Goal: Task Accomplishment & Management: Use online tool/utility

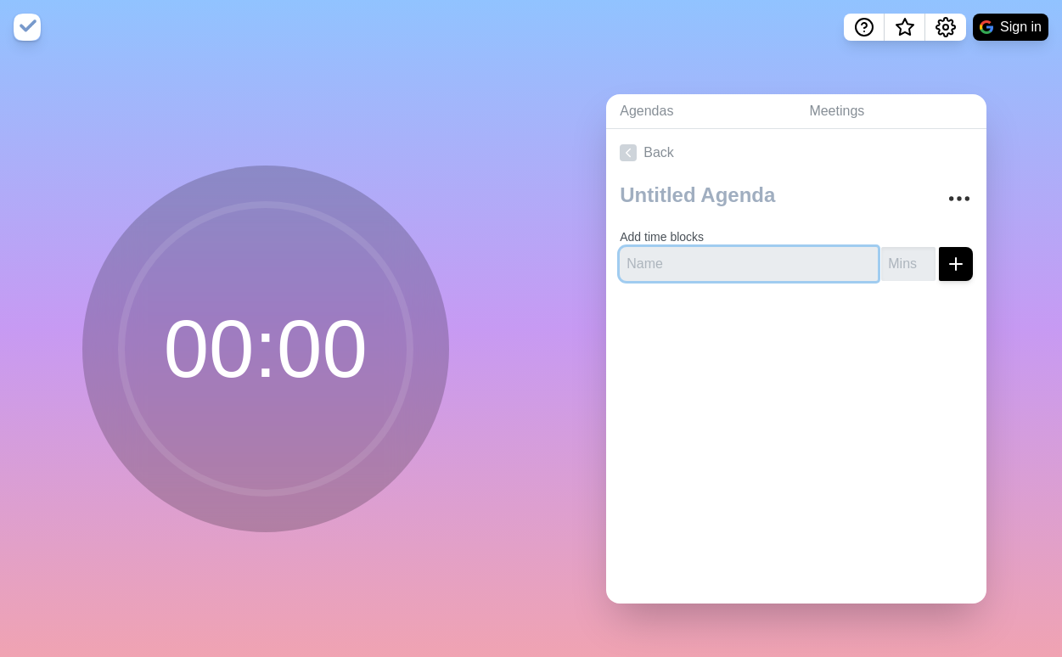
click at [738, 249] on input "text" at bounding box center [749, 264] width 258 height 34
click at [714, 254] on input "text" at bounding box center [749, 264] width 258 height 34
click at [706, 252] on input "text" at bounding box center [749, 264] width 258 height 34
click at [717, 258] on input "text" at bounding box center [749, 264] width 258 height 34
paste input "mFund closures - [PERSON_NAME]"
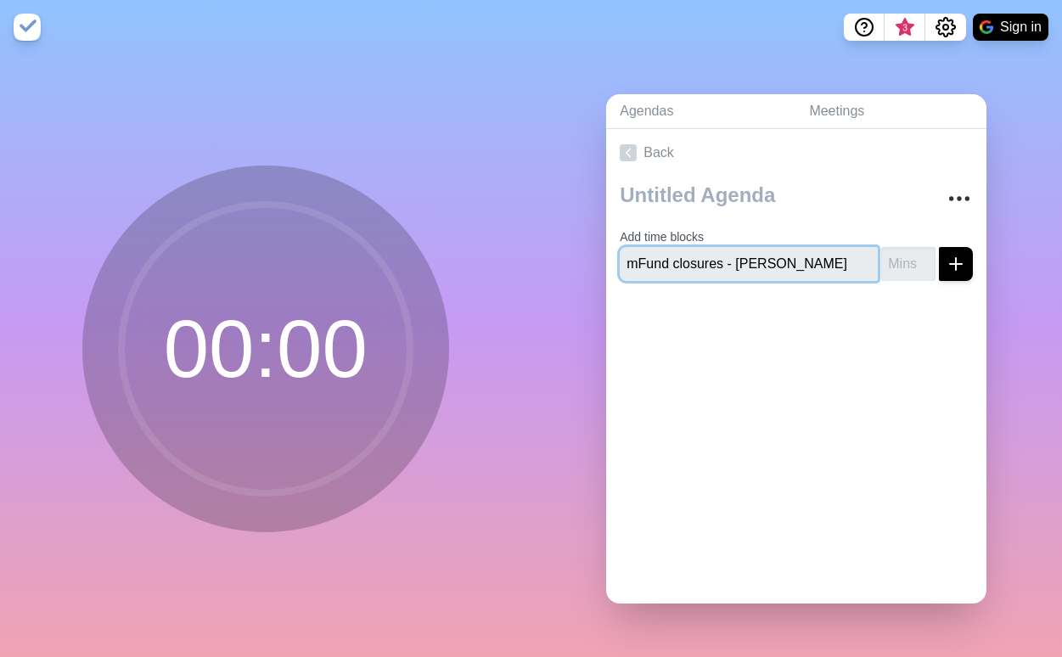
type input "mFund closures - [PERSON_NAME]"
click at [881, 259] on input "number" at bounding box center [908, 264] width 54 height 34
click at [939, 247] on button "submit" at bounding box center [956, 264] width 34 height 34
type input "5"
click at [796, 347] on div at bounding box center [796, 344] width 380 height 68
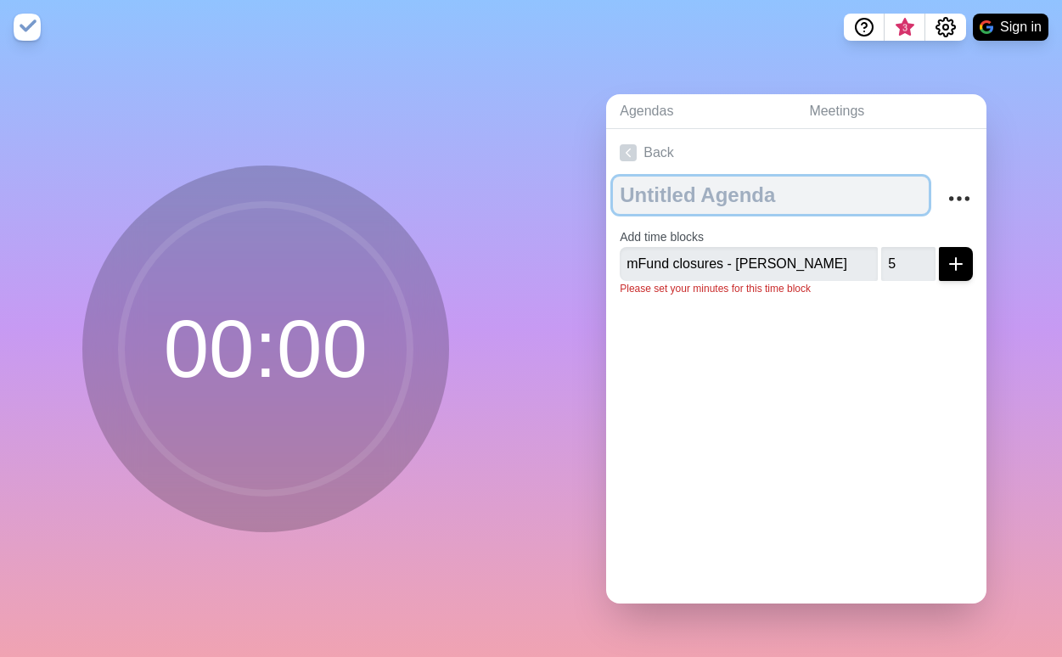
click at [732, 184] on textarea at bounding box center [771, 195] width 316 height 37
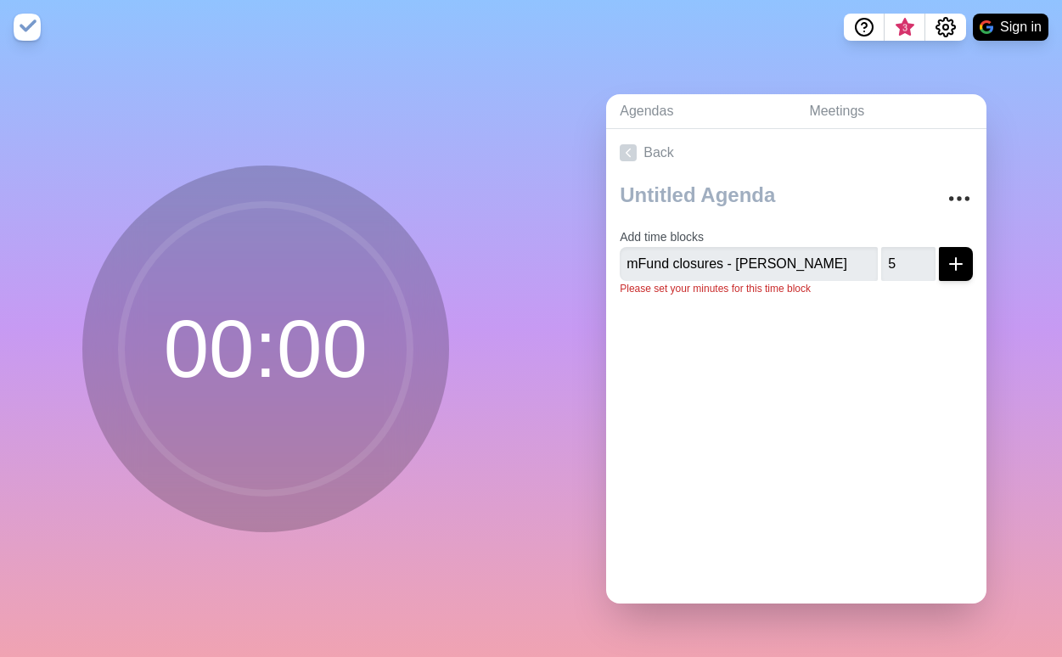
click at [896, 316] on div at bounding box center [796, 344] width 380 height 68
click at [943, 270] on button "submit" at bounding box center [956, 264] width 34 height 34
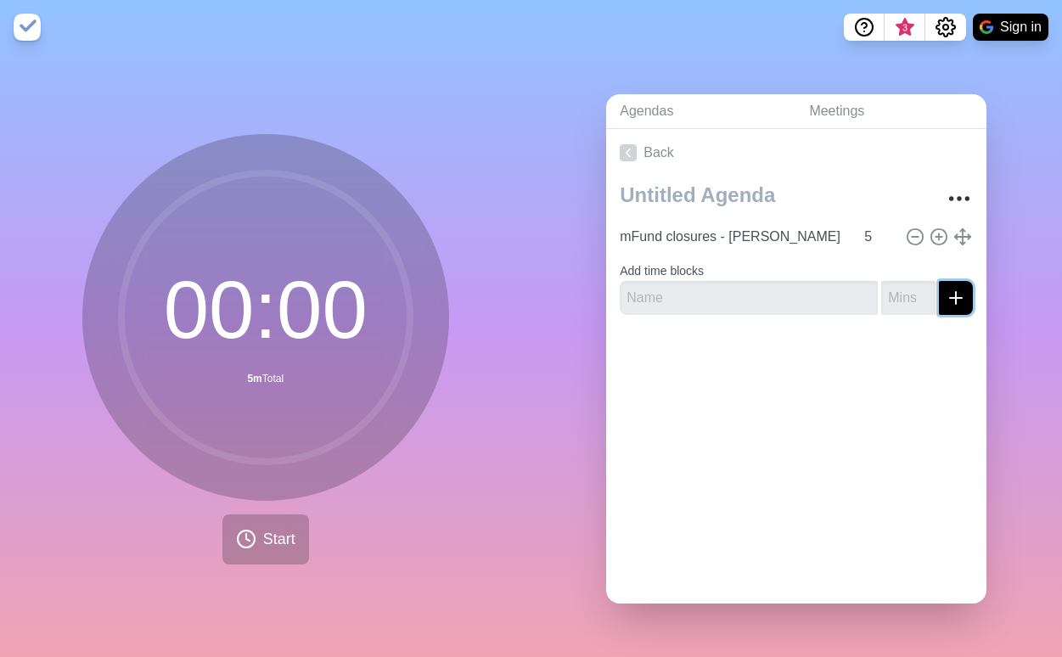
click at [945, 288] on icon "submit" at bounding box center [955, 298] width 20 height 20
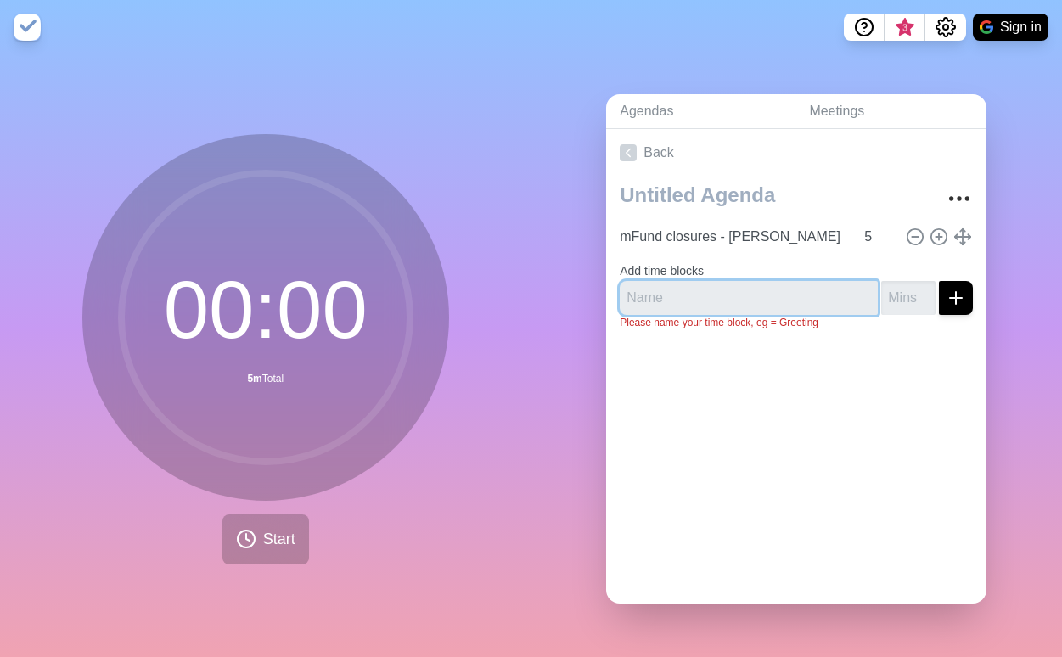
click at [806, 281] on input "text" at bounding box center [749, 298] width 258 height 34
click at [723, 281] on input "text" at bounding box center [749, 298] width 258 height 34
paste input "Update on end of year events"
type input "Update on end of year events"
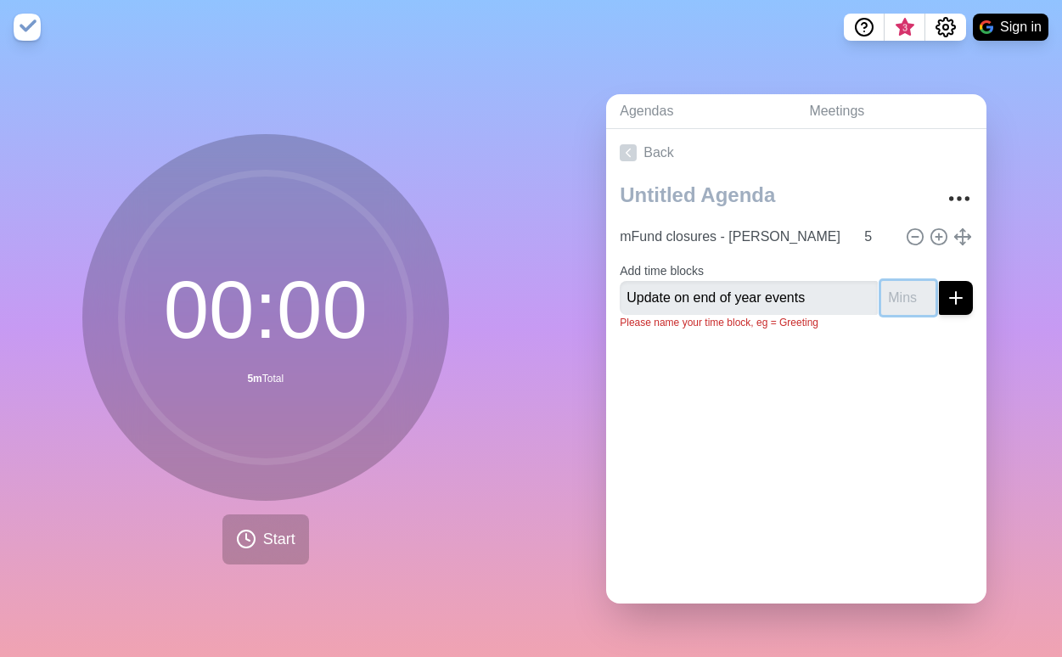
click at [890, 294] on input "number" at bounding box center [908, 298] width 54 height 34
type input "5"
click at [947, 283] on button "submit" at bounding box center [956, 298] width 34 height 34
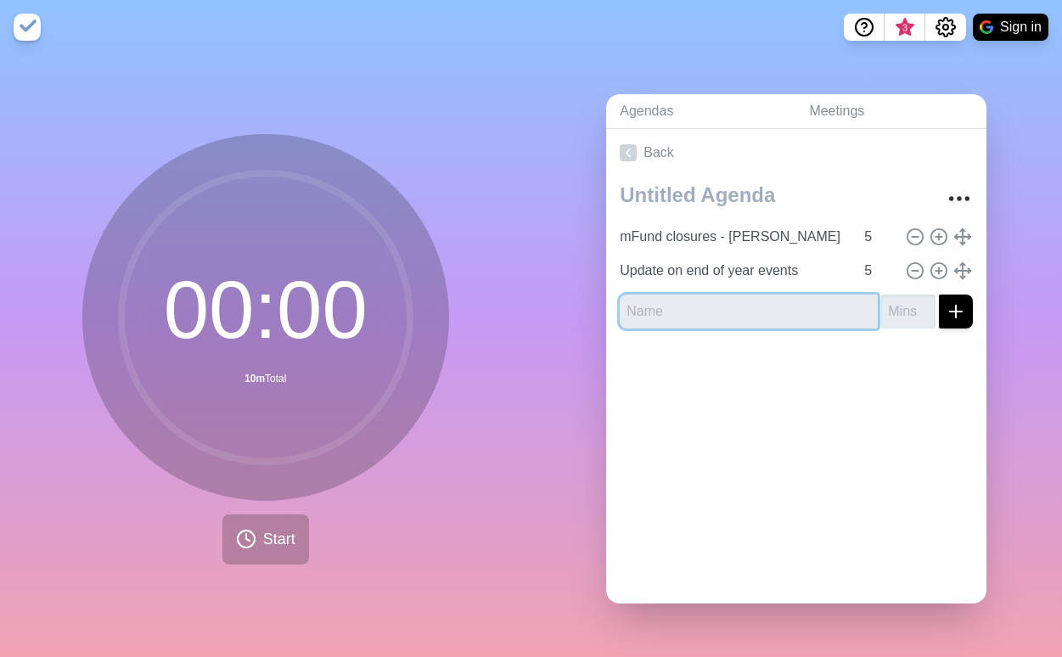
click at [739, 308] on input "text" at bounding box center [749, 311] width 258 height 34
paste input "Feedback on Lexington lunch"
type input "Feedback on Lexington lunch"
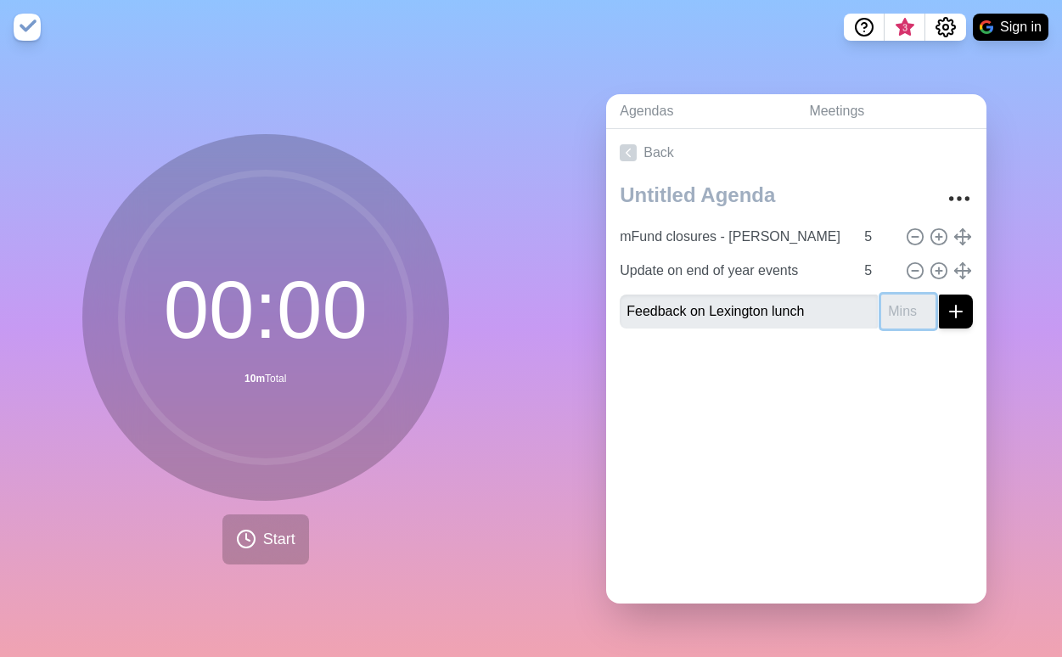
click at [895, 305] on input "number" at bounding box center [908, 311] width 54 height 34
type input "5"
click at [948, 306] on button "submit" at bounding box center [956, 311] width 34 height 34
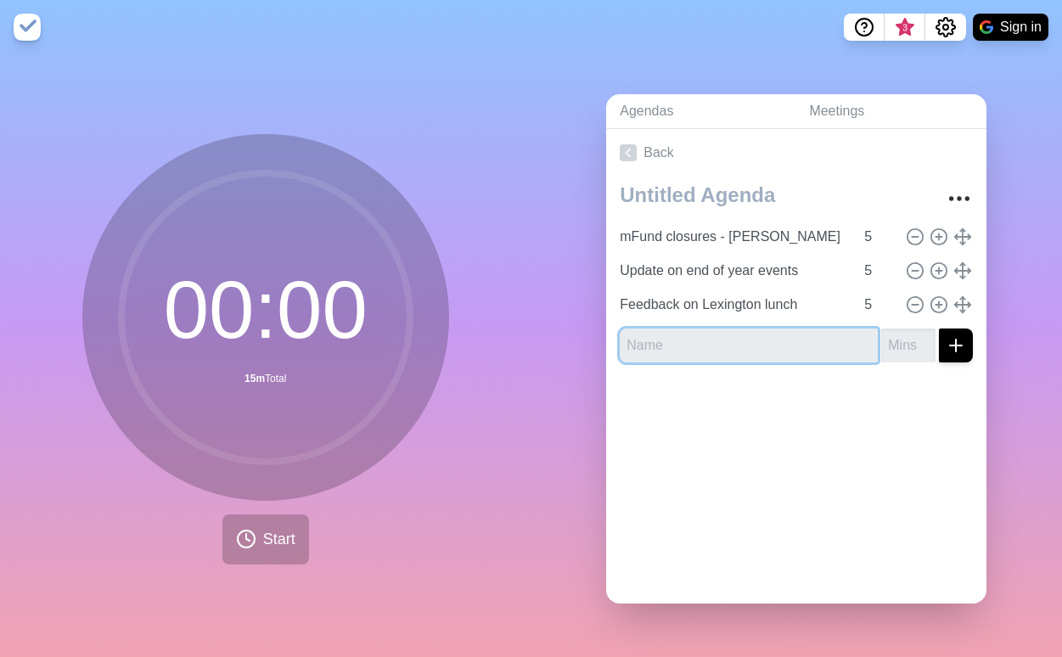
click at [657, 334] on input "text" at bounding box center [749, 345] width 258 height 34
paste input "Lexington trip debrief and platform pledges"
type input "Lexington trip debrief and platform pledges"
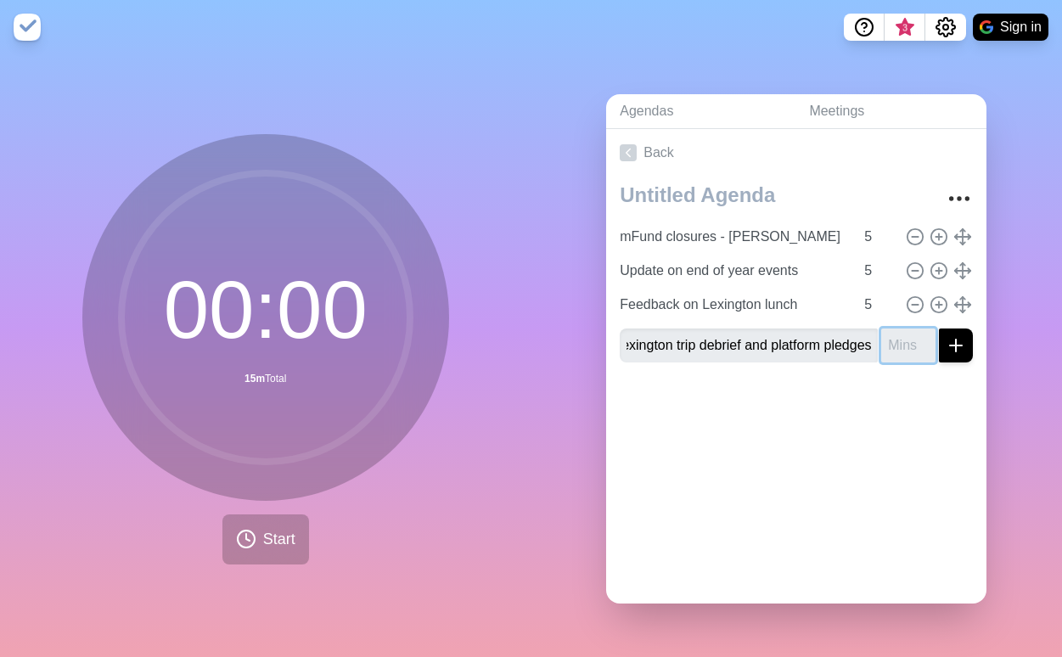
click at [885, 339] on input "number" at bounding box center [908, 345] width 54 height 34
click at [881, 342] on input "number" at bounding box center [908, 345] width 54 height 34
type input "5"
click at [947, 343] on button "submit" at bounding box center [956, 345] width 34 height 34
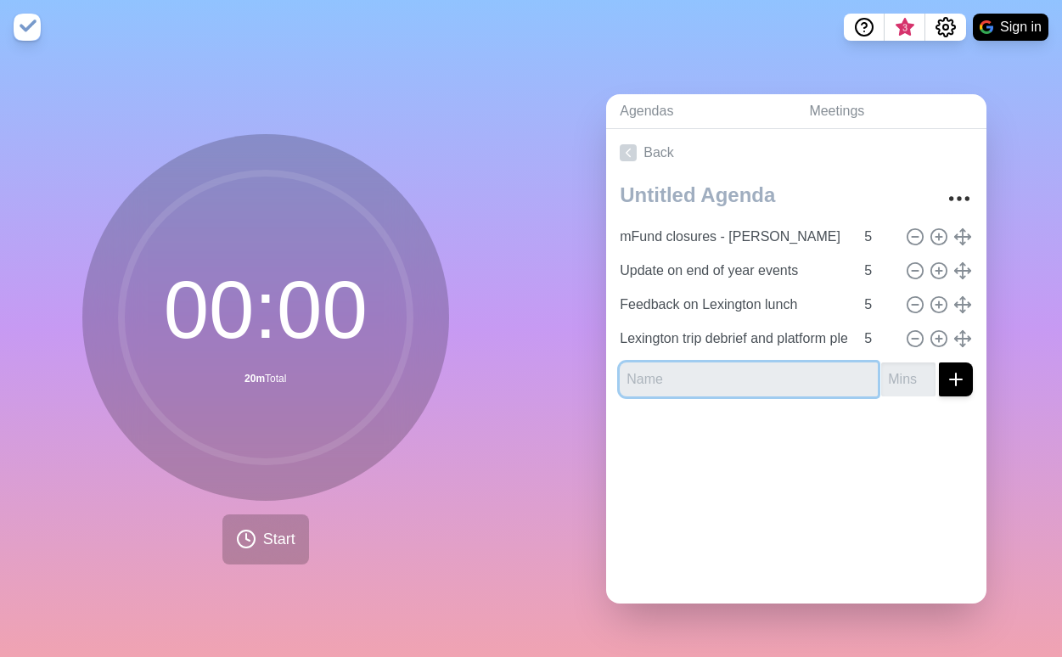
click at [688, 377] on input "text" at bounding box center [749, 379] width 258 height 34
paste input "Brandywine GOFI and IO product updates – any feedback from clients - [PERSON_NA…"
type input "Brandywine GOFI and IO product updates – any feedback from clients - [PERSON_NA…"
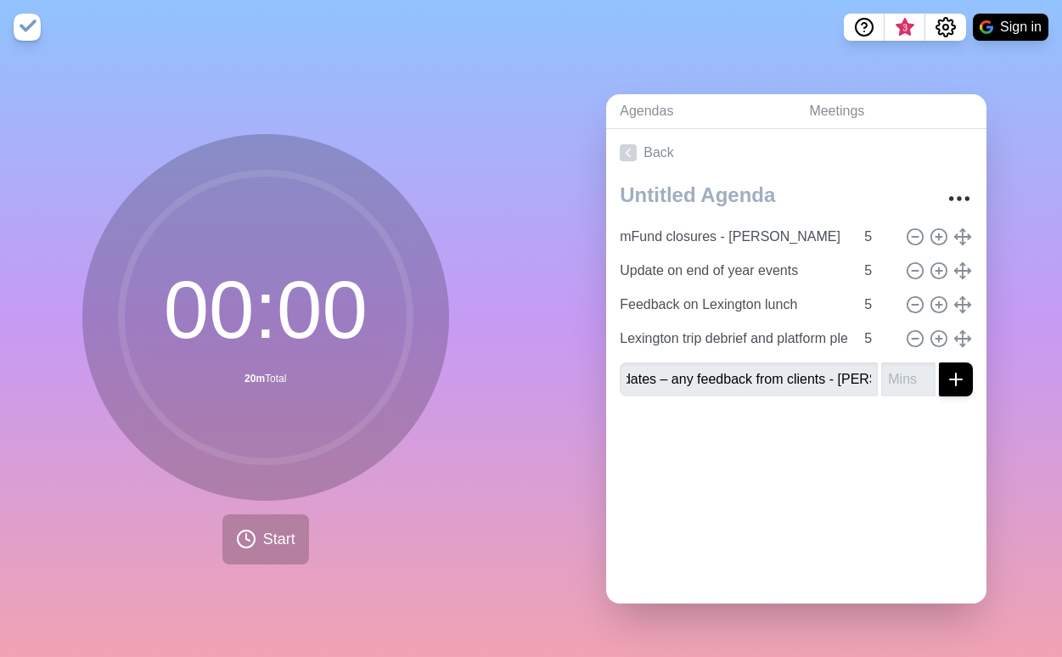
scroll to position [0, 0]
click at [758, 436] on div at bounding box center [796, 444] width 380 height 68
click at [956, 375] on line "submit" at bounding box center [956, 379] width 0 height 12
type input "5"
click at [939, 362] on button "submit" at bounding box center [956, 379] width 34 height 34
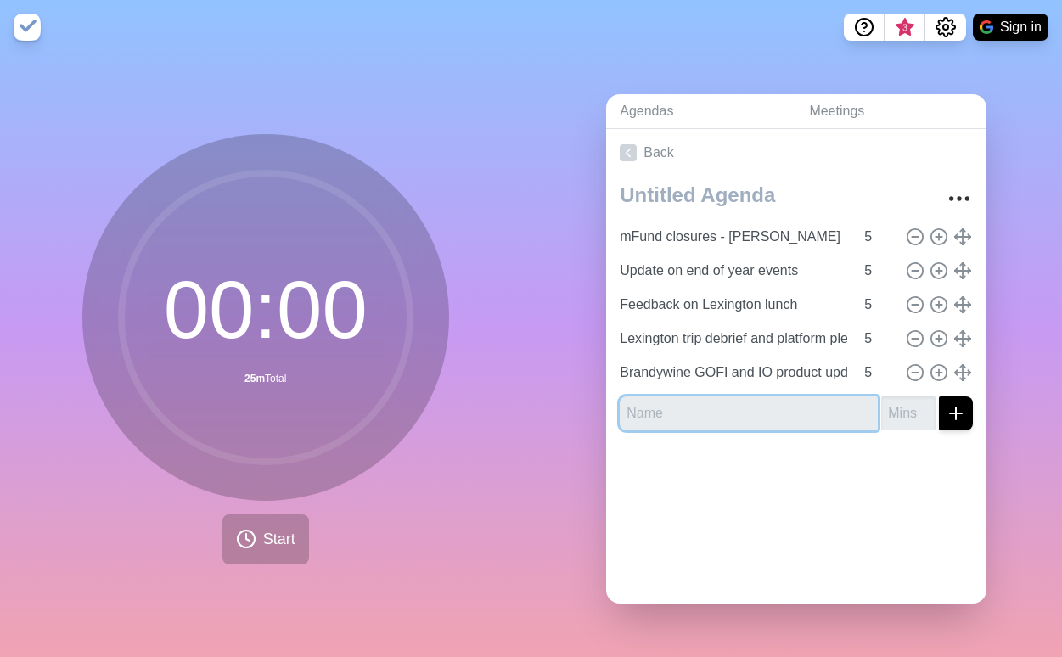
drag, startPoint x: 716, startPoint y: 403, endPoint x: 733, endPoint y: 399, distance: 17.5
click at [717, 403] on input "text" at bounding box center [749, 413] width 258 height 34
paste input "[PERSON_NAME] - FTGA Nov trip - [PERSON_NAME]"
type input "[PERSON_NAME] - FTGA Nov trip - [PERSON_NAME]"
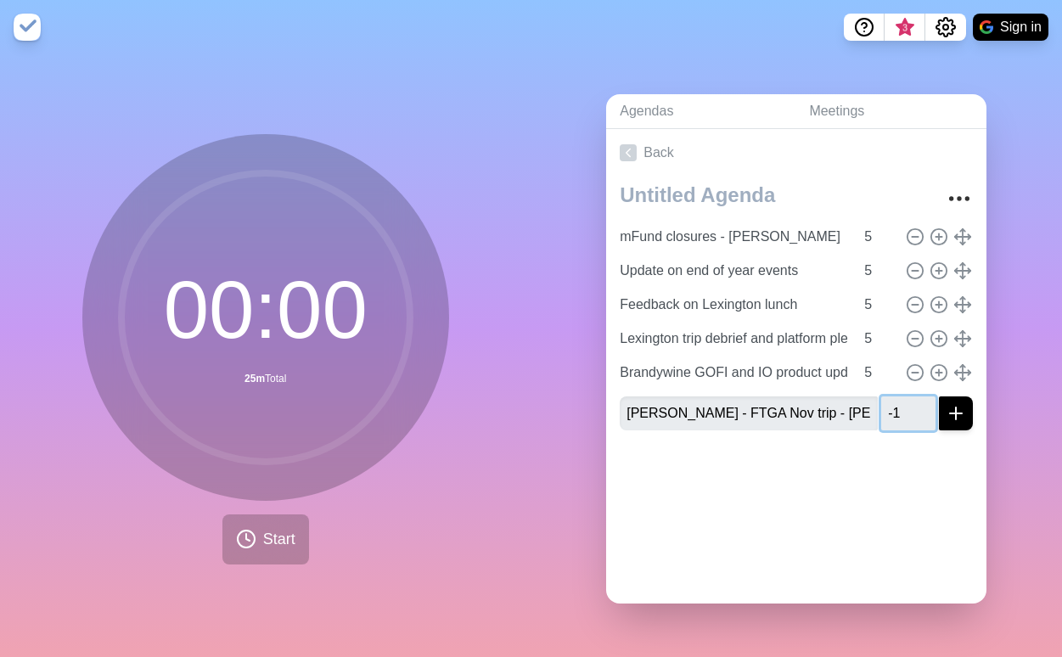
click at [904, 407] on input "-1" at bounding box center [908, 413] width 54 height 34
drag, startPoint x: 888, startPoint y: 407, endPoint x: 857, endPoint y: 409, distance: 30.7
click at [857, 409] on div "[PERSON_NAME] - FTGA Nov trip - [PERSON_NAME] -1" at bounding box center [796, 413] width 353 height 34
type input "5"
click at [947, 412] on button "submit" at bounding box center [956, 413] width 34 height 34
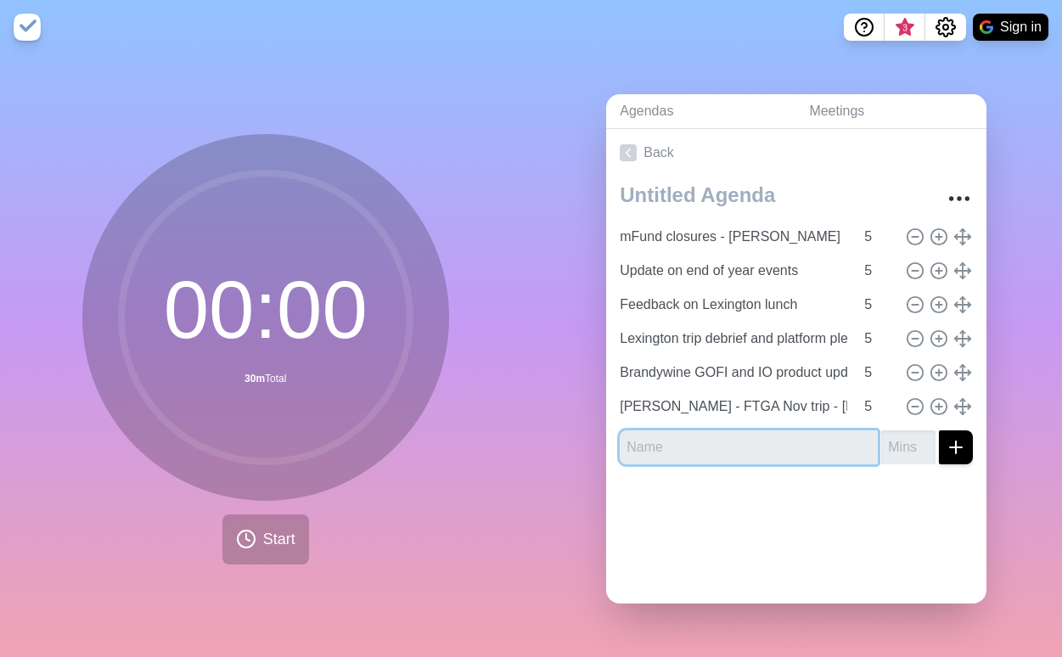
drag, startPoint x: 704, startPoint y: 439, endPoint x: 714, endPoint y: 439, distance: 10.2
click at [704, 439] on input "text" at bounding box center [749, 447] width 258 height 34
paste input "Marketing update"
type input "Marketing update"
click at [892, 438] on input "number" at bounding box center [908, 447] width 54 height 34
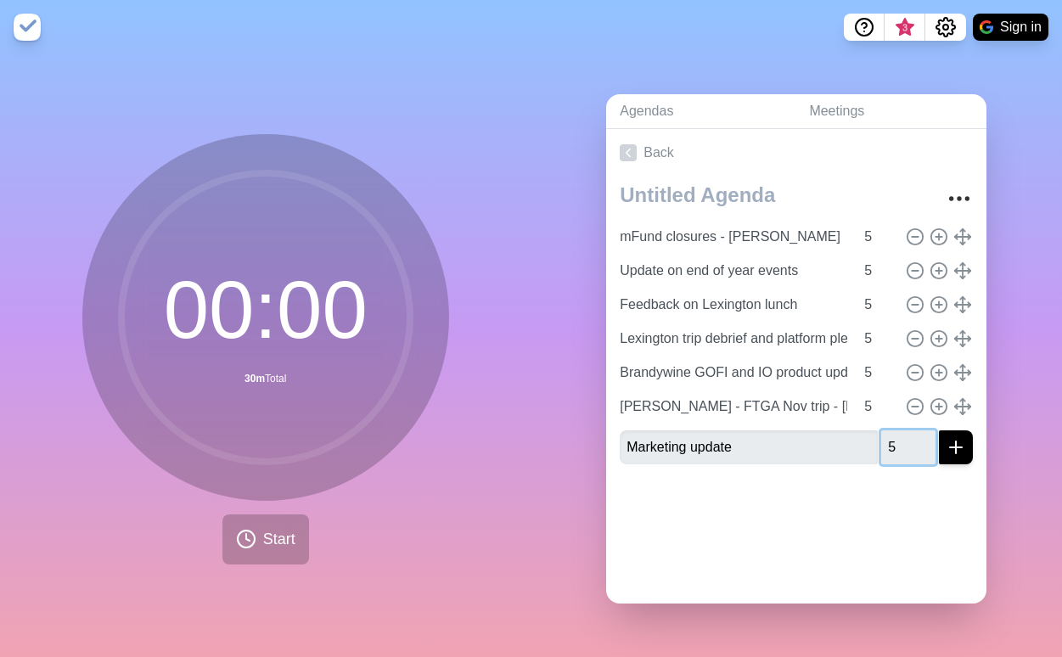
type input "5"
click at [945, 437] on icon "submit" at bounding box center [955, 447] width 20 height 20
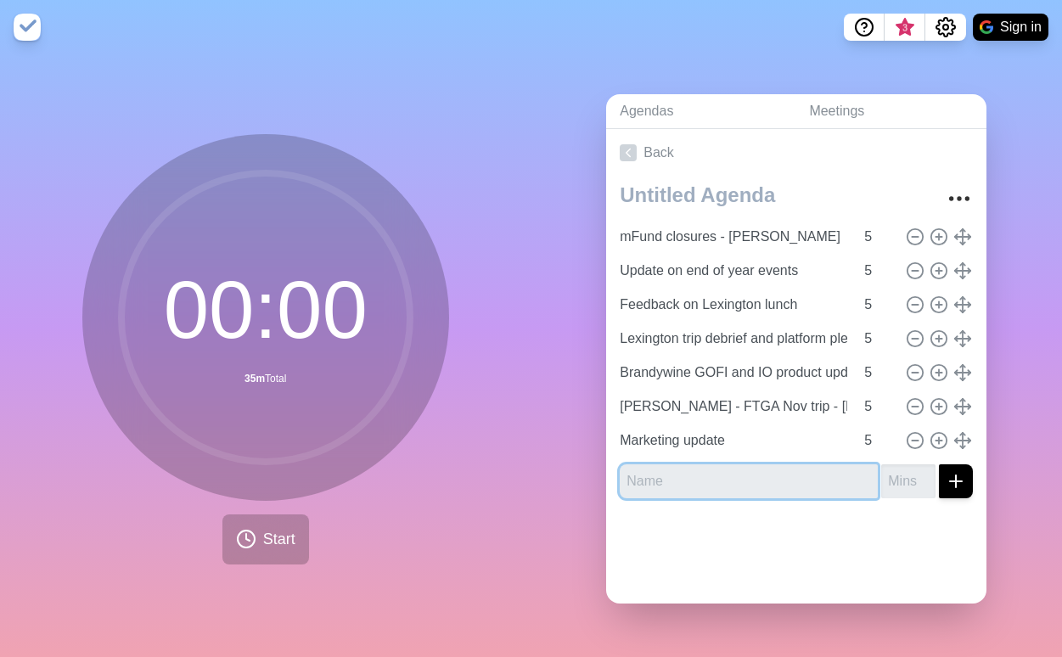
click at [646, 468] on input "text" at bounding box center [749, 481] width 258 height 34
paste input "Research and Consultants update"
type input "Research and Consultants update"
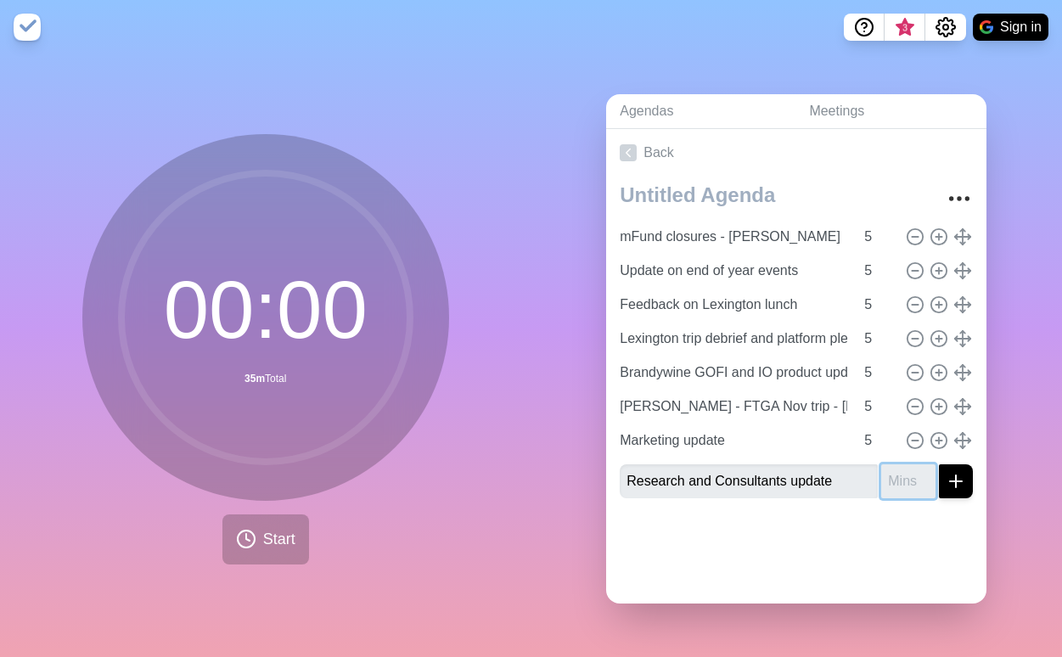
click at [881, 472] on input "number" at bounding box center [908, 481] width 54 height 34
type input "5"
click at [949, 485] on button "submit" at bounding box center [956, 481] width 34 height 34
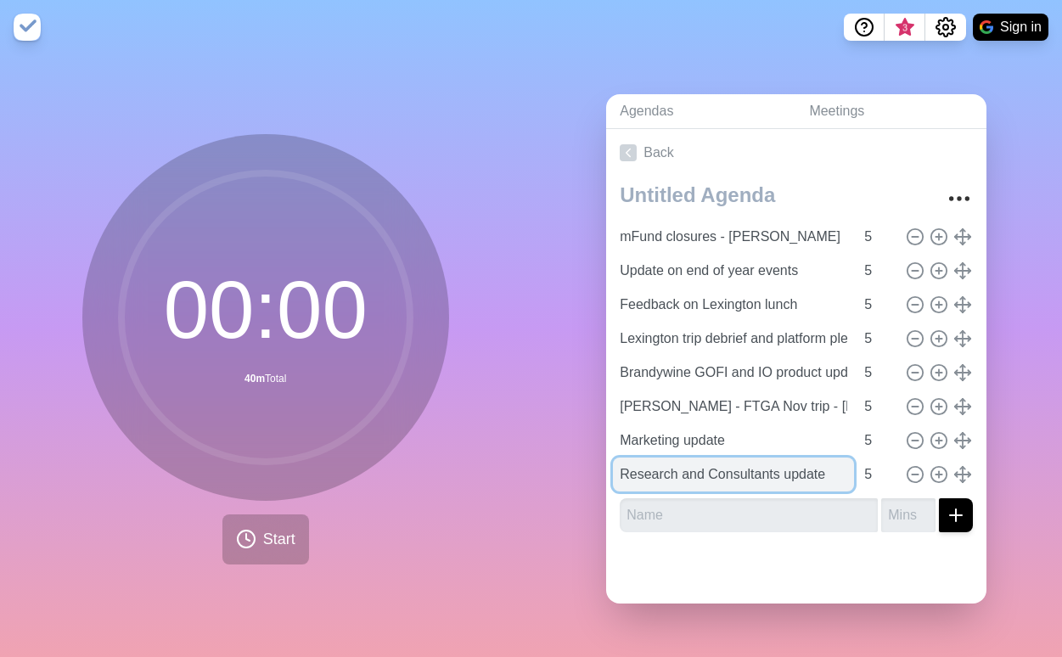
click at [760, 463] on input "Research and Consultants update" at bounding box center [733, 474] width 241 height 34
click at [824, 463] on input "Research and Consultants update" at bounding box center [733, 474] width 241 height 34
paste input "> Metrics downgrade"
type input "Research and Consultants update"
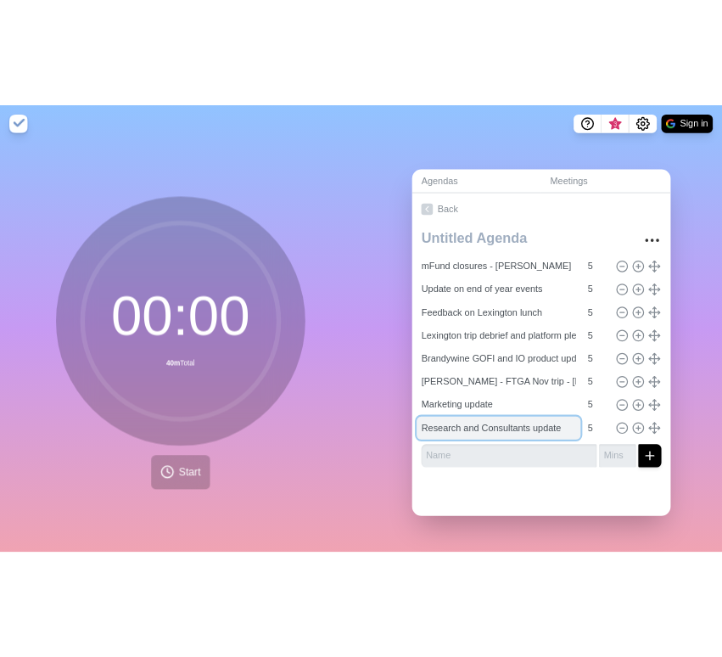
scroll to position [0, 0]
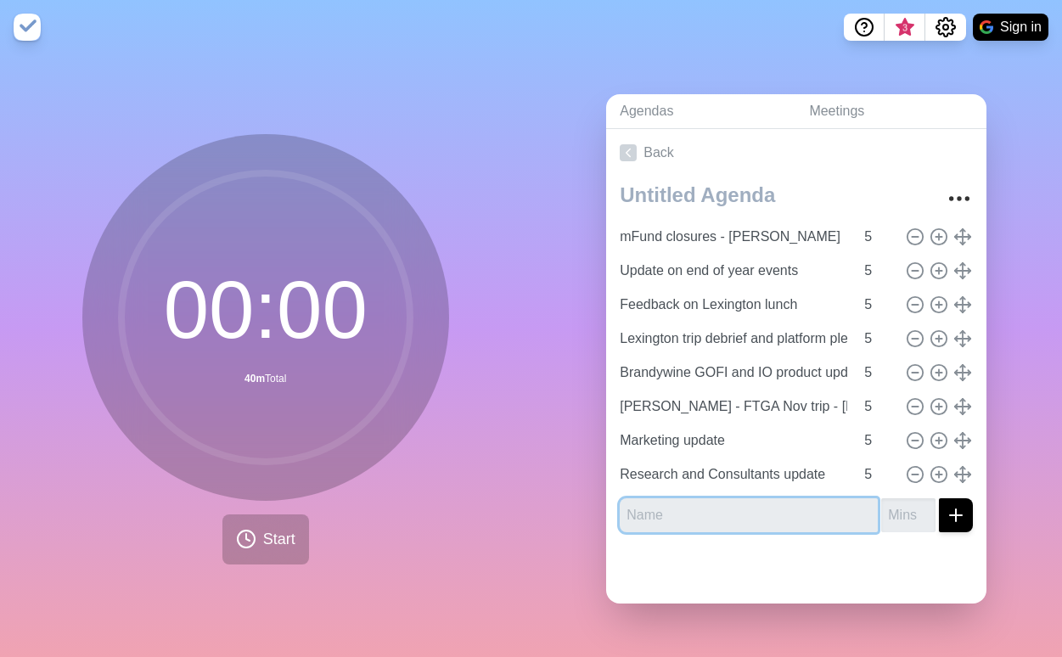
click at [762, 507] on input "text" at bounding box center [749, 515] width 258 height 34
paste input "Sales Key Opportunities & Successes"
type input "Sales Key Opportunities & Successes"
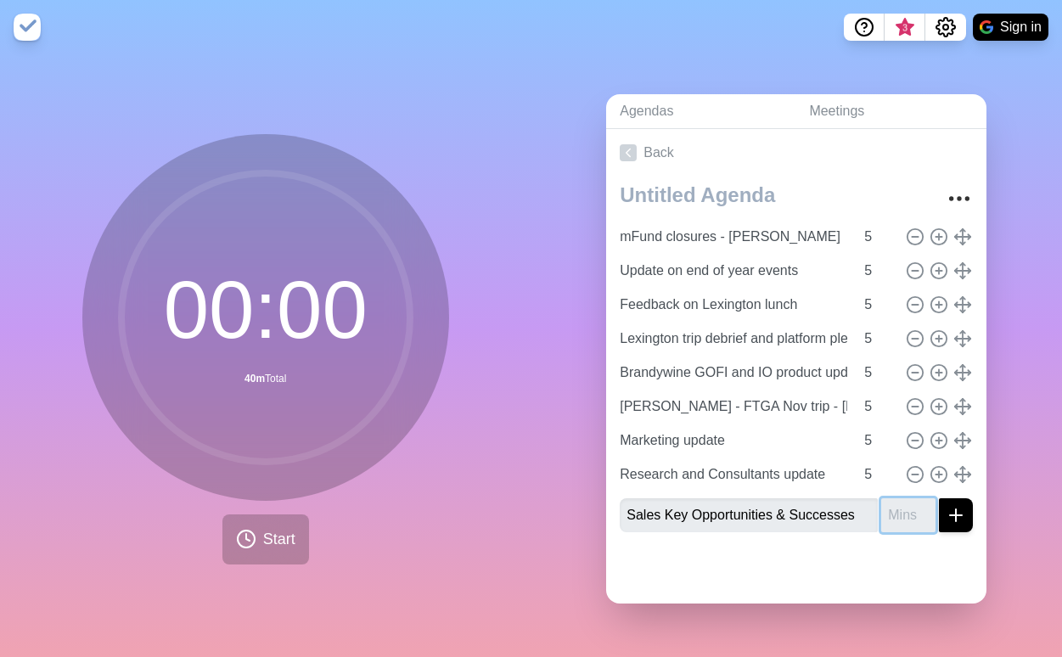
click at [882, 513] on input "number" at bounding box center [908, 515] width 54 height 34
type input "5"
click at [956, 513] on line "submit" at bounding box center [956, 515] width 0 height 12
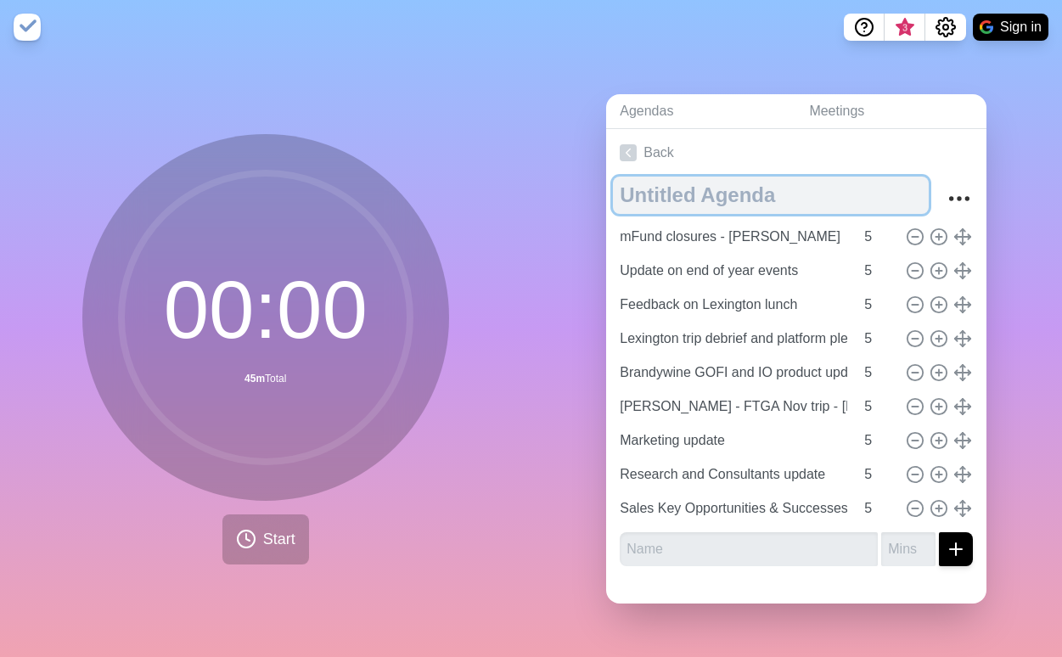
click at [739, 194] on textarea at bounding box center [771, 195] width 316 height 37
click at [617, 193] on textarea "Retail meeting" at bounding box center [771, 195] width 316 height 37
click at [821, 191] on textarea "[DATE] Retail meeting" at bounding box center [771, 195] width 316 height 37
click at [761, 193] on textarea "[DATE] Retail meeting" at bounding box center [771, 195] width 316 height 37
type textarea "[DATE] Retail Meeting"
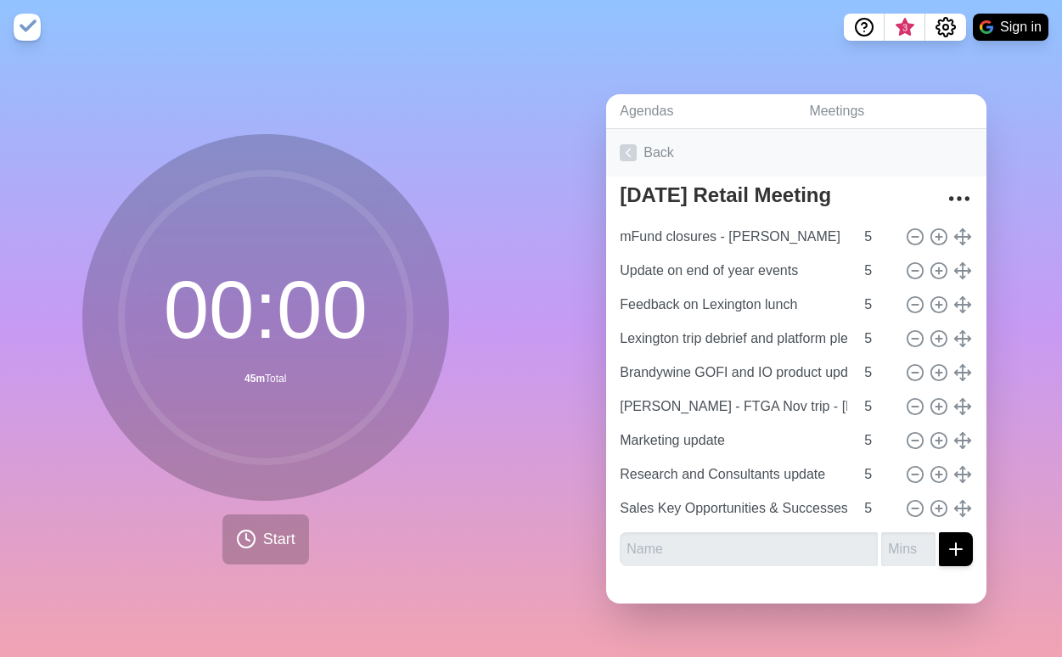
click at [766, 155] on link "Back" at bounding box center [796, 153] width 380 height 48
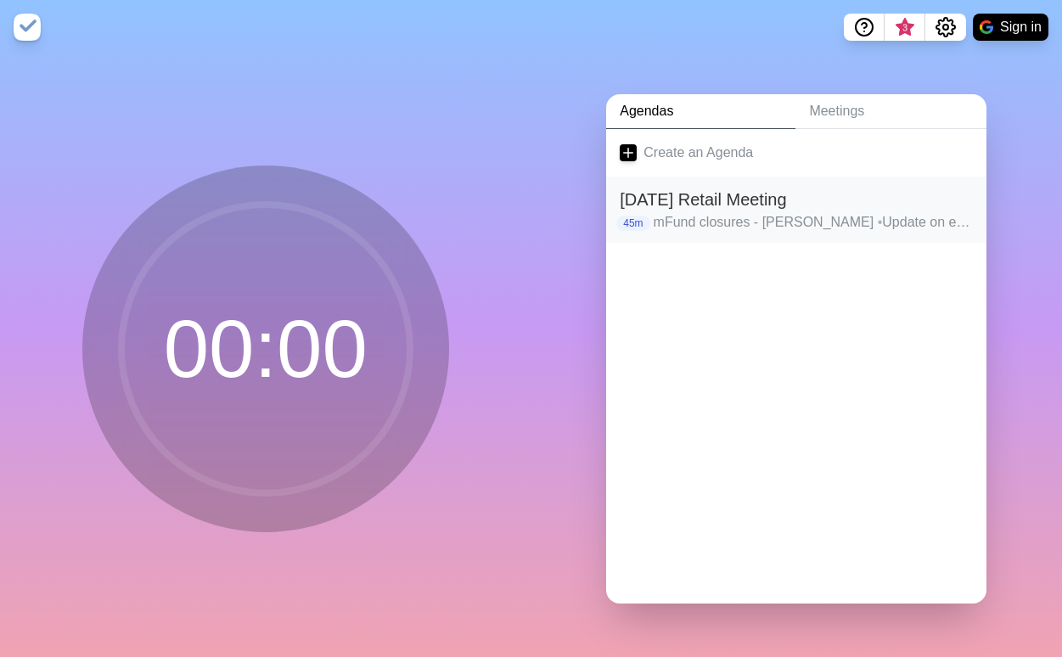
click at [808, 212] on p "mFund closures - Pat • Update on end of year events • Feedback on Lexington lun…" at bounding box center [813, 222] width 320 height 20
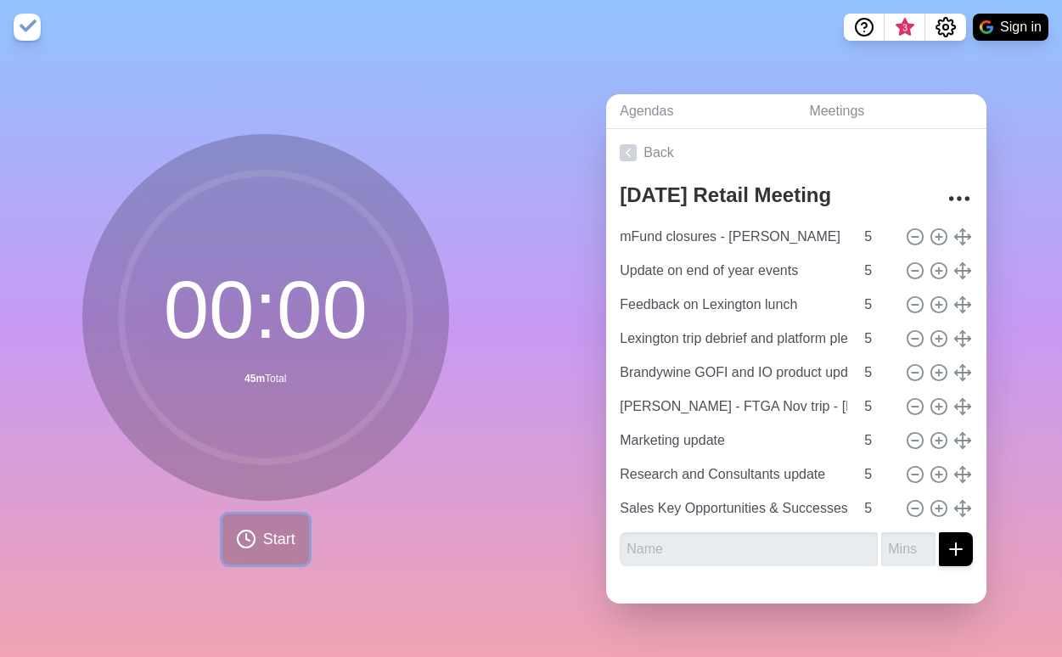
click at [263, 539] on span "Start" at bounding box center [279, 539] width 32 height 23
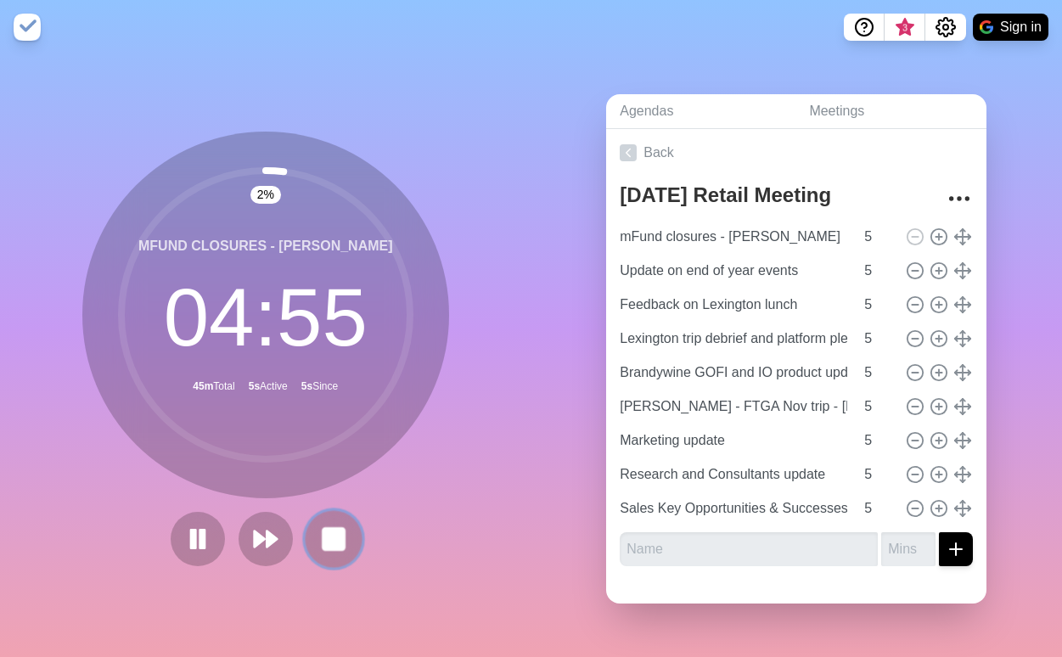
click at [325, 547] on button at bounding box center [333, 538] width 57 height 57
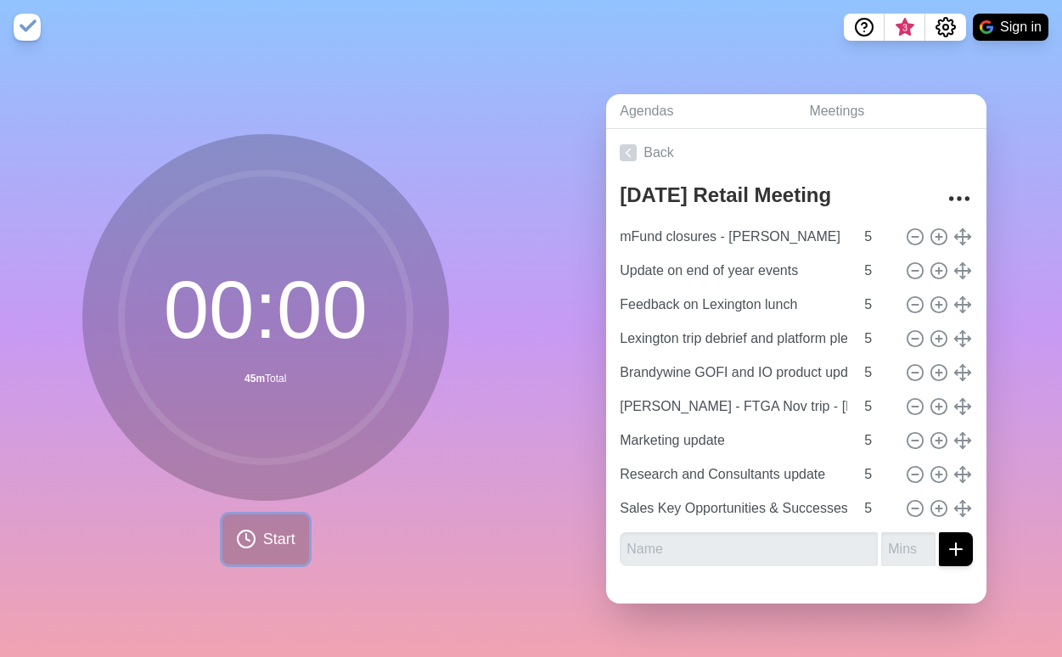
click at [266, 539] on span "Start" at bounding box center [279, 539] width 32 height 23
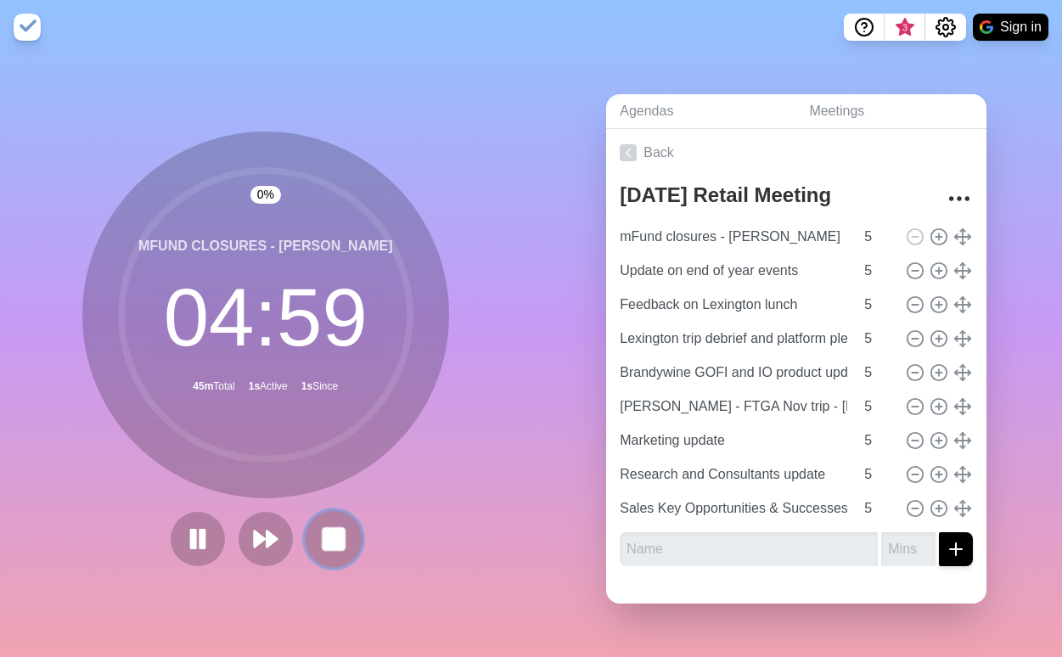
click at [342, 546] on button at bounding box center [333, 538] width 57 height 57
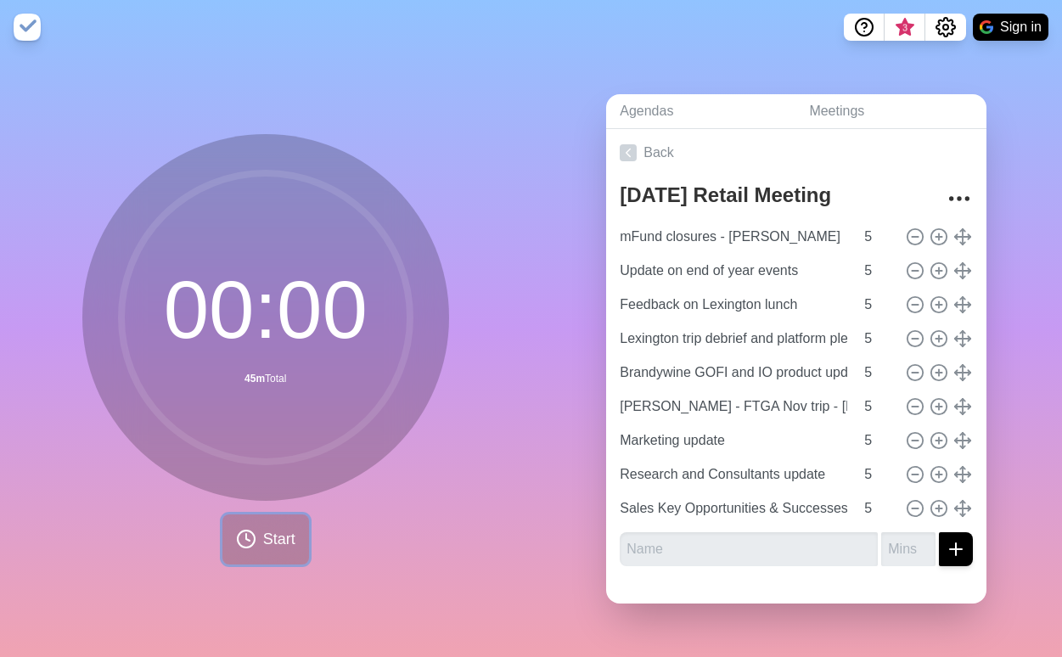
click at [263, 540] on span "Start" at bounding box center [279, 539] width 32 height 23
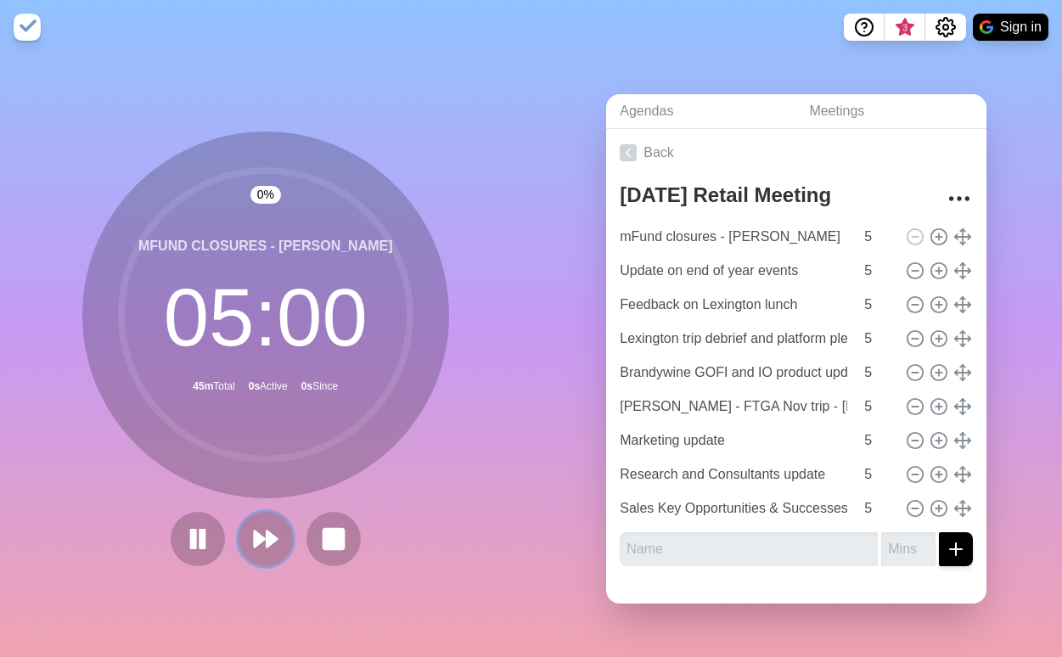
click at [266, 540] on polygon at bounding box center [271, 539] width 10 height 16
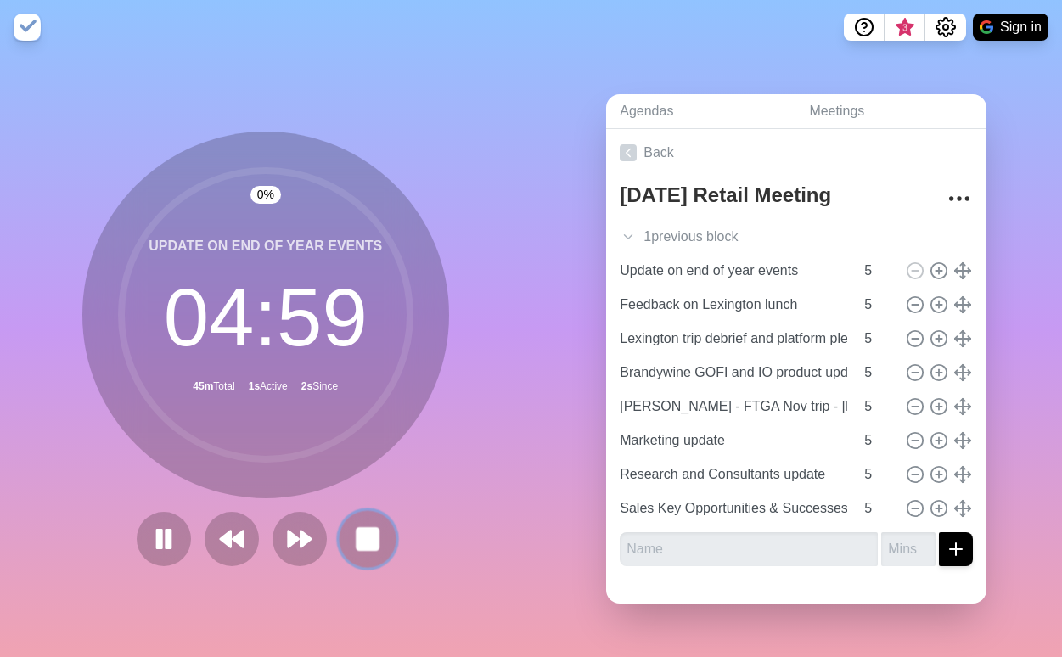
click at [357, 539] on rect at bounding box center [366, 538] width 21 height 21
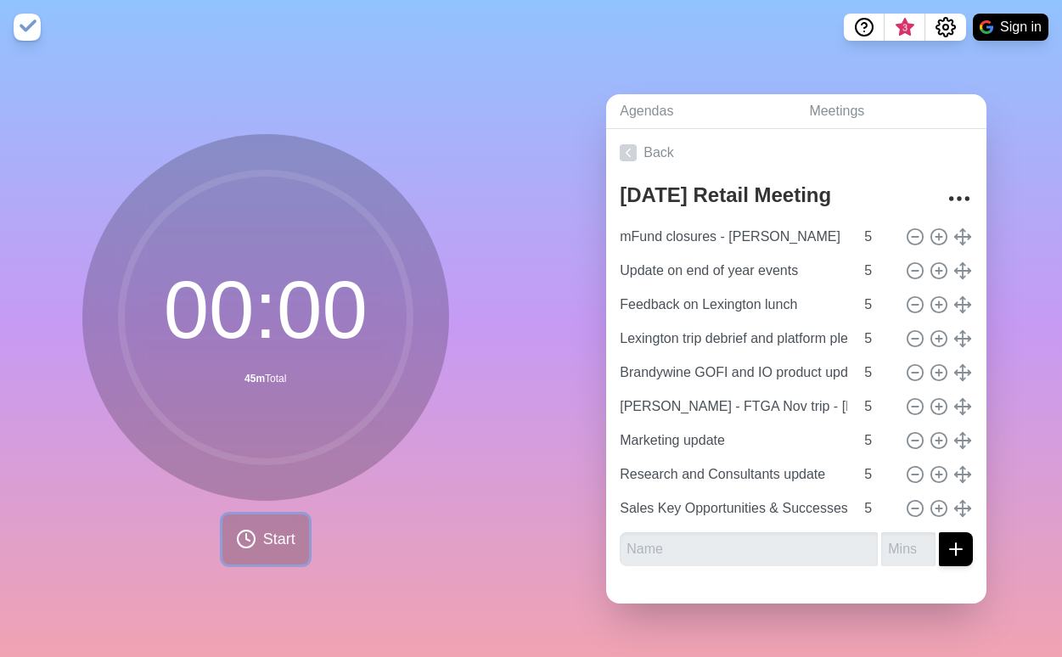
click at [263, 540] on span "Start" at bounding box center [279, 539] width 32 height 23
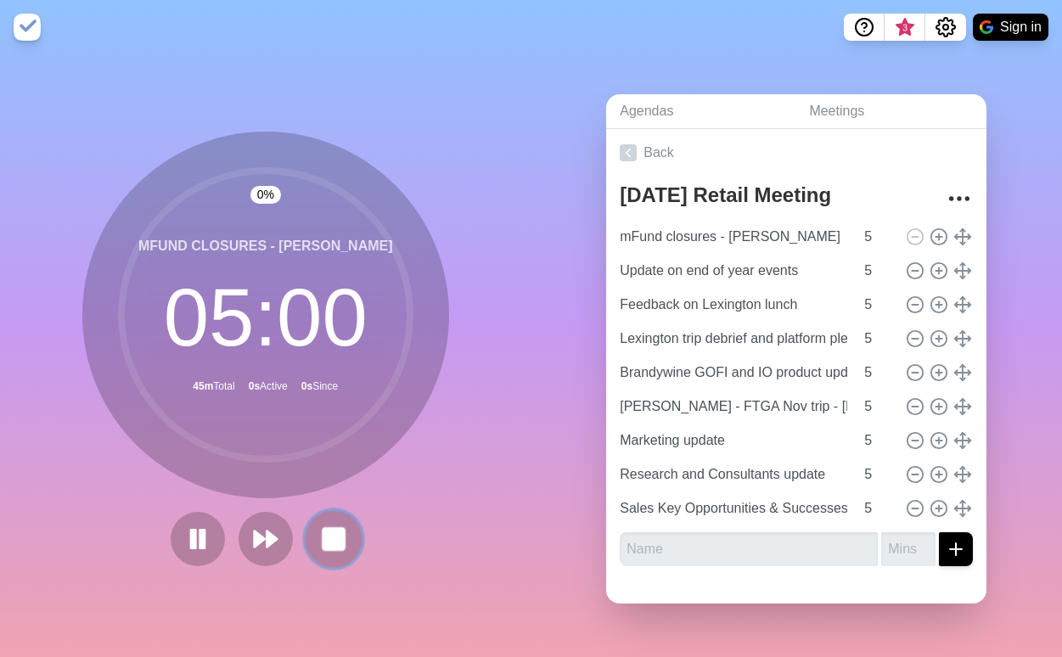
click at [327, 535] on rect at bounding box center [333, 538] width 21 height 21
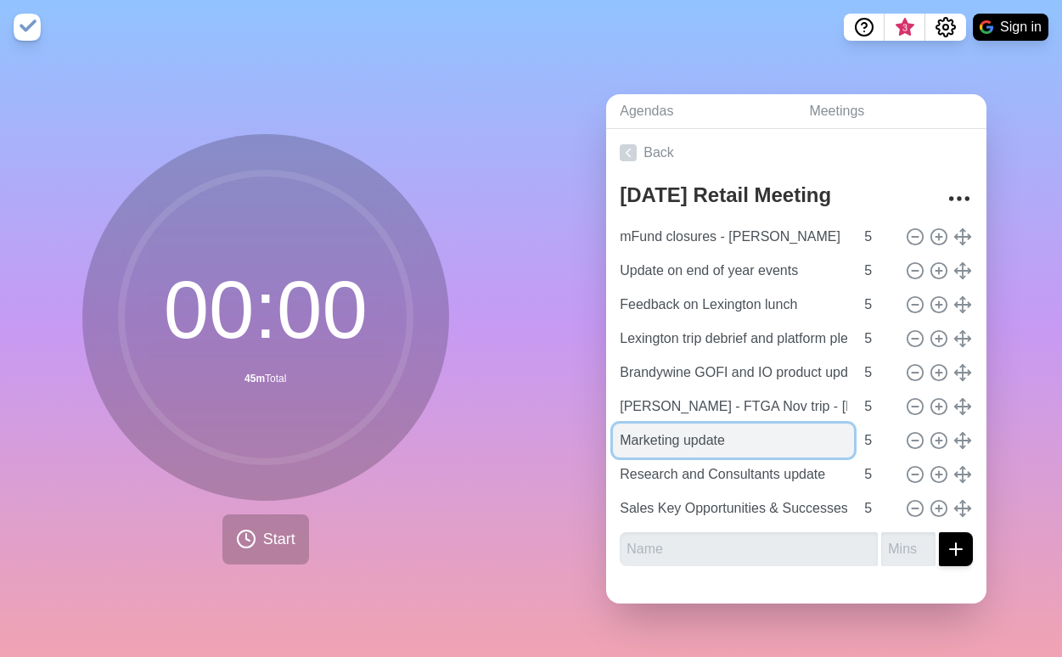
click at [750, 429] on input "Marketing update" at bounding box center [733, 441] width 241 height 34
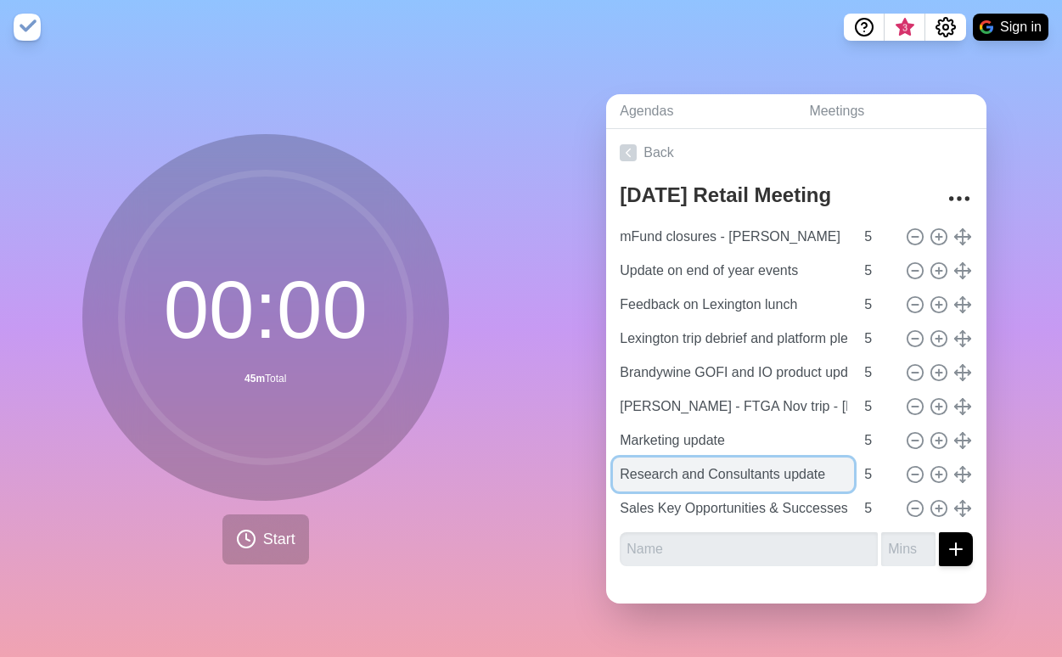
click at [813, 464] on input "Research and Consultants update" at bounding box center [733, 474] width 241 height 34
